Goal: Register for event/course

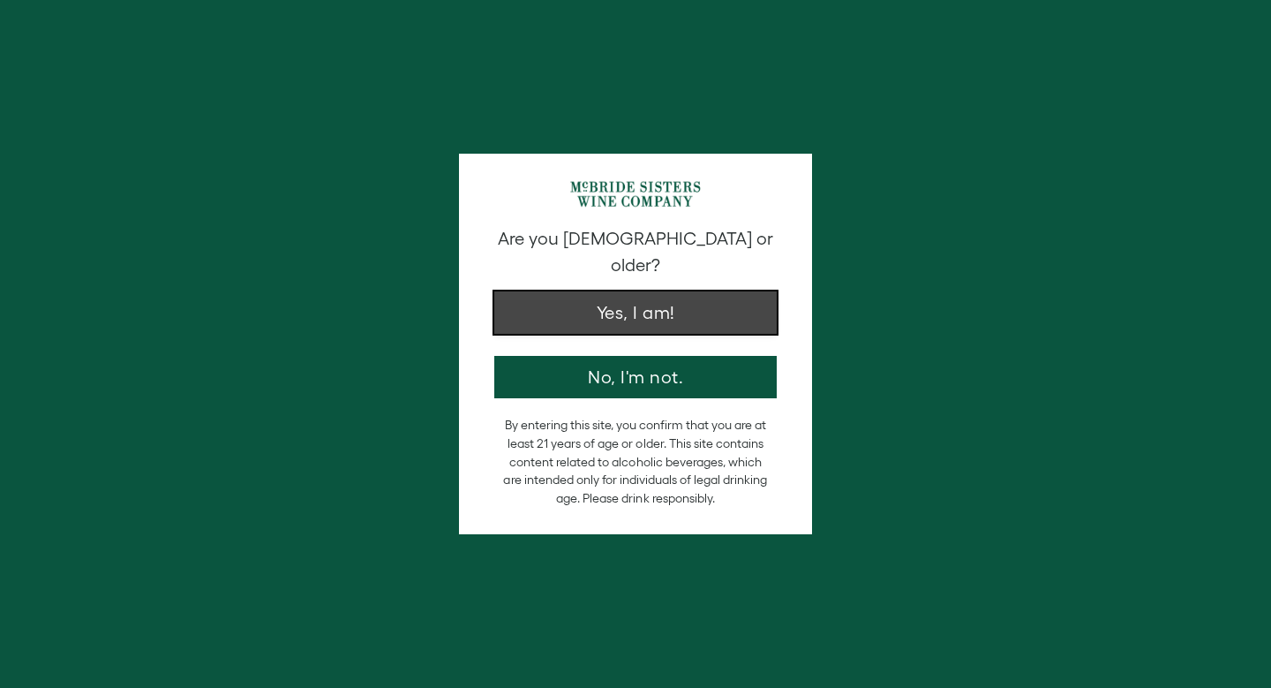
click at [649, 291] on button "Yes, I am!" at bounding box center [635, 312] width 283 height 42
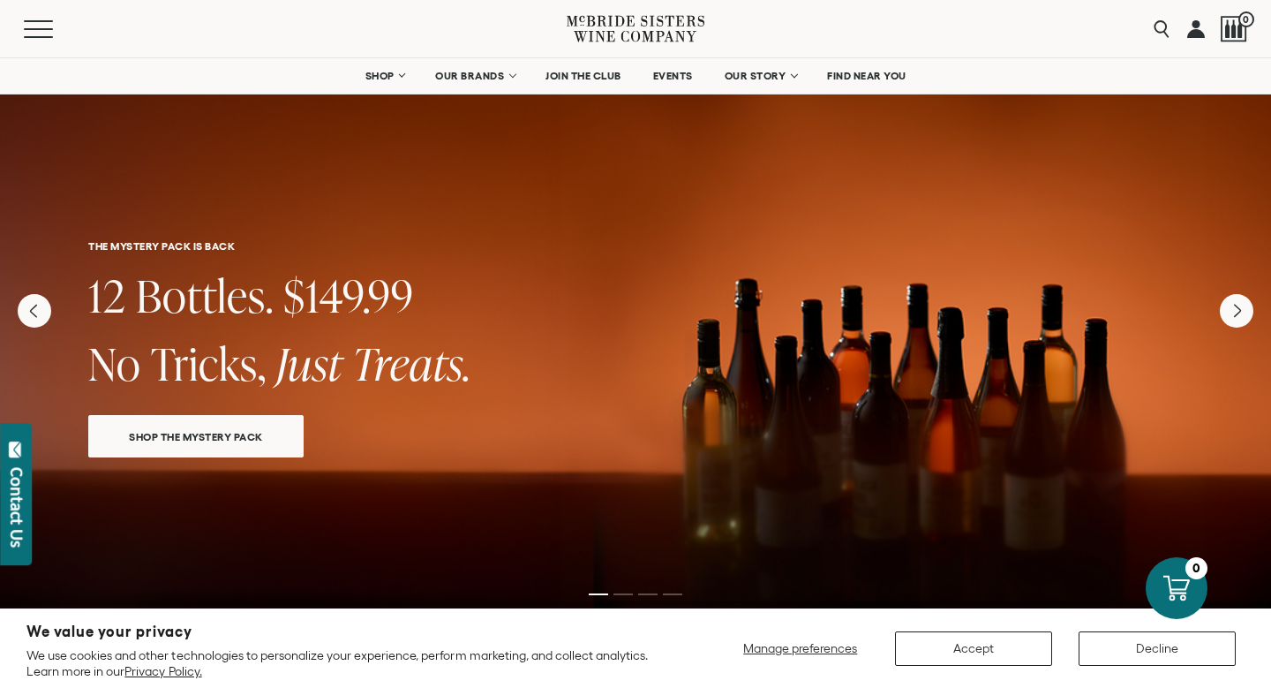
click at [42, 19] on div "Menu" at bounding box center [295, 28] width 543 height 57
click at [42, 29] on button "Menu" at bounding box center [56, 29] width 64 height 18
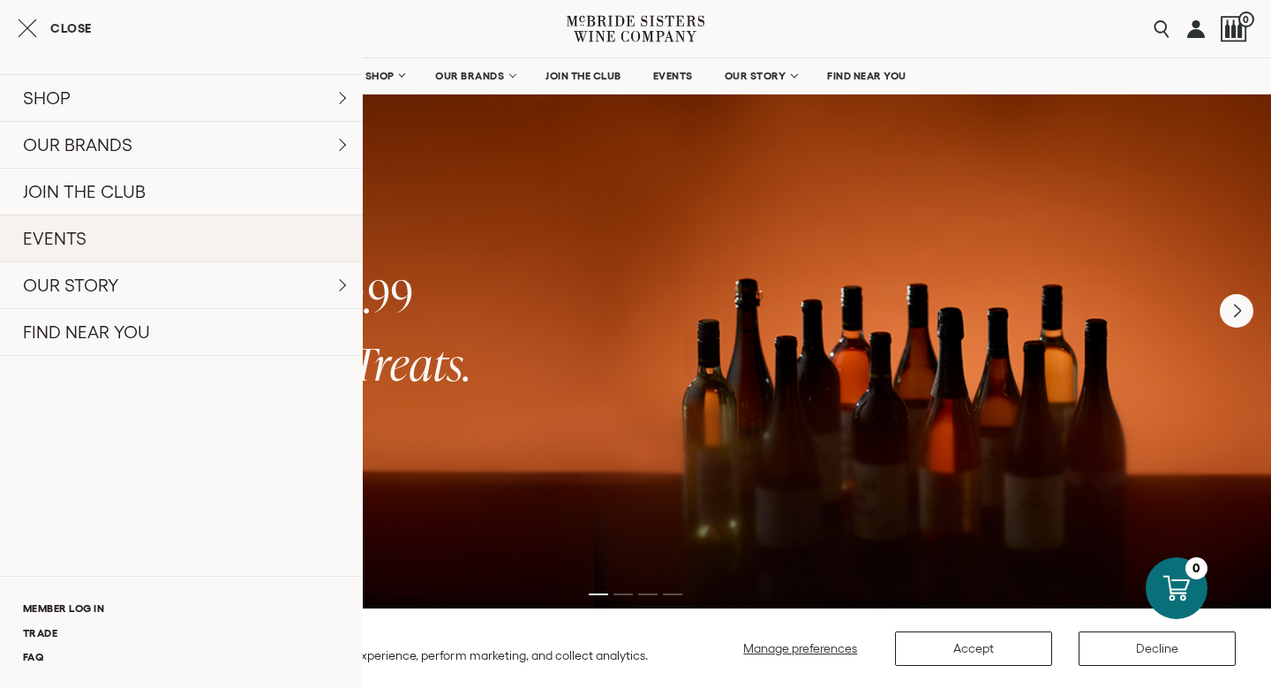
click at [109, 233] on link "EVENTS" at bounding box center [181, 238] width 363 height 47
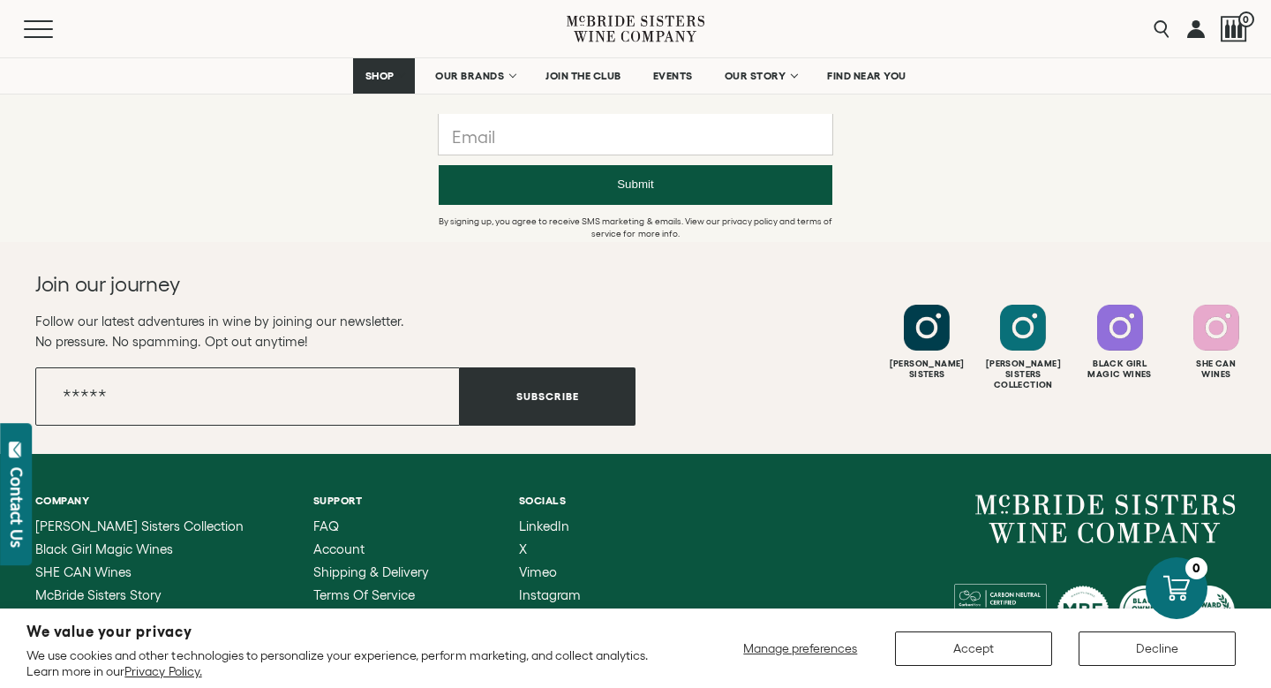
scroll to position [1500, 0]
